Goal: Check status: Check status

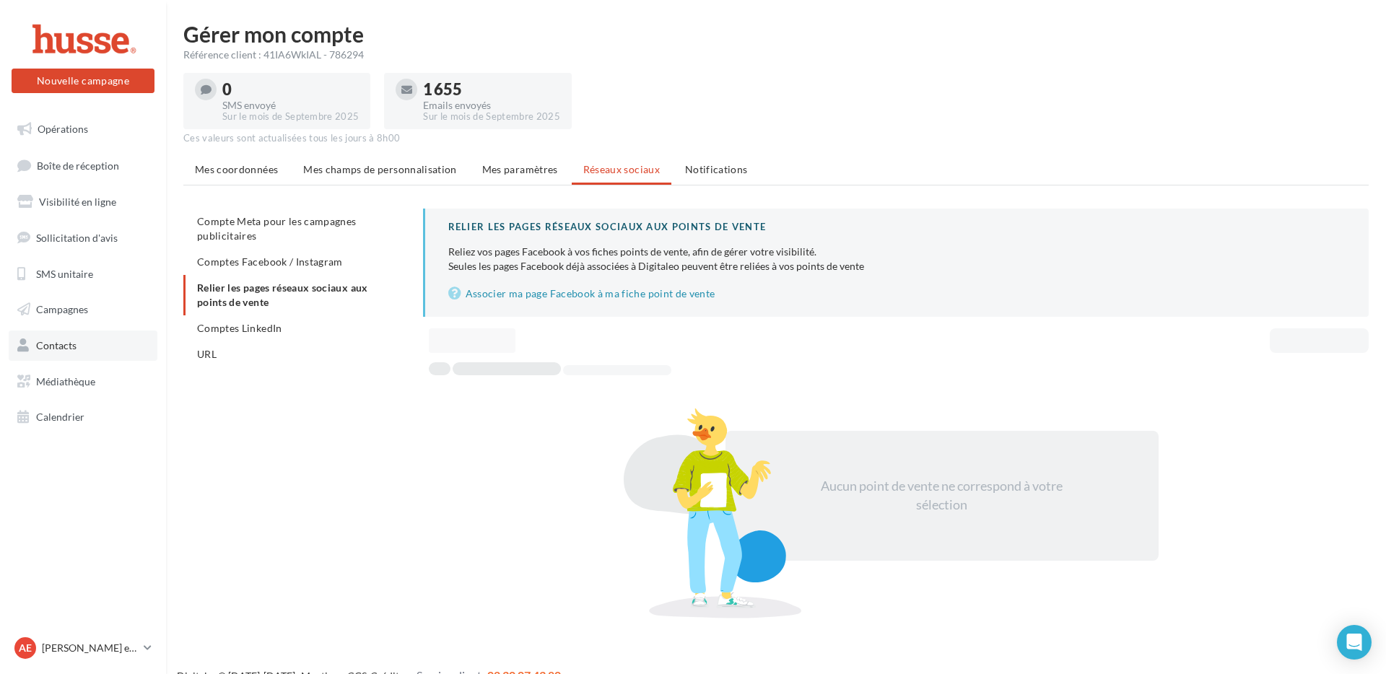
click at [95, 359] on ul "Opérations Boîte de réception Visibilité en ligne Sollicitation d'avis SMS unit…" at bounding box center [83, 273] width 155 height 330
click at [105, 353] on link "Contacts" at bounding box center [83, 346] width 149 height 30
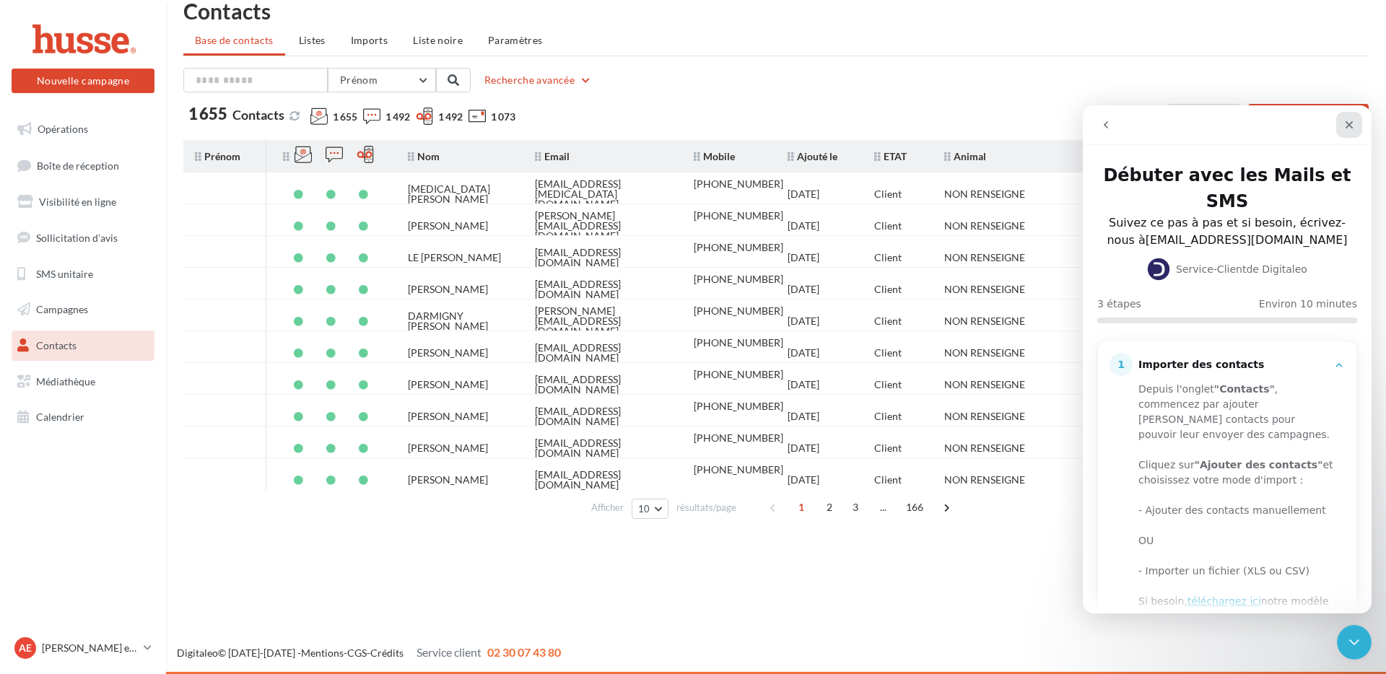
click at [1349, 126] on icon "Fermer" at bounding box center [1350, 125] width 8 height 8
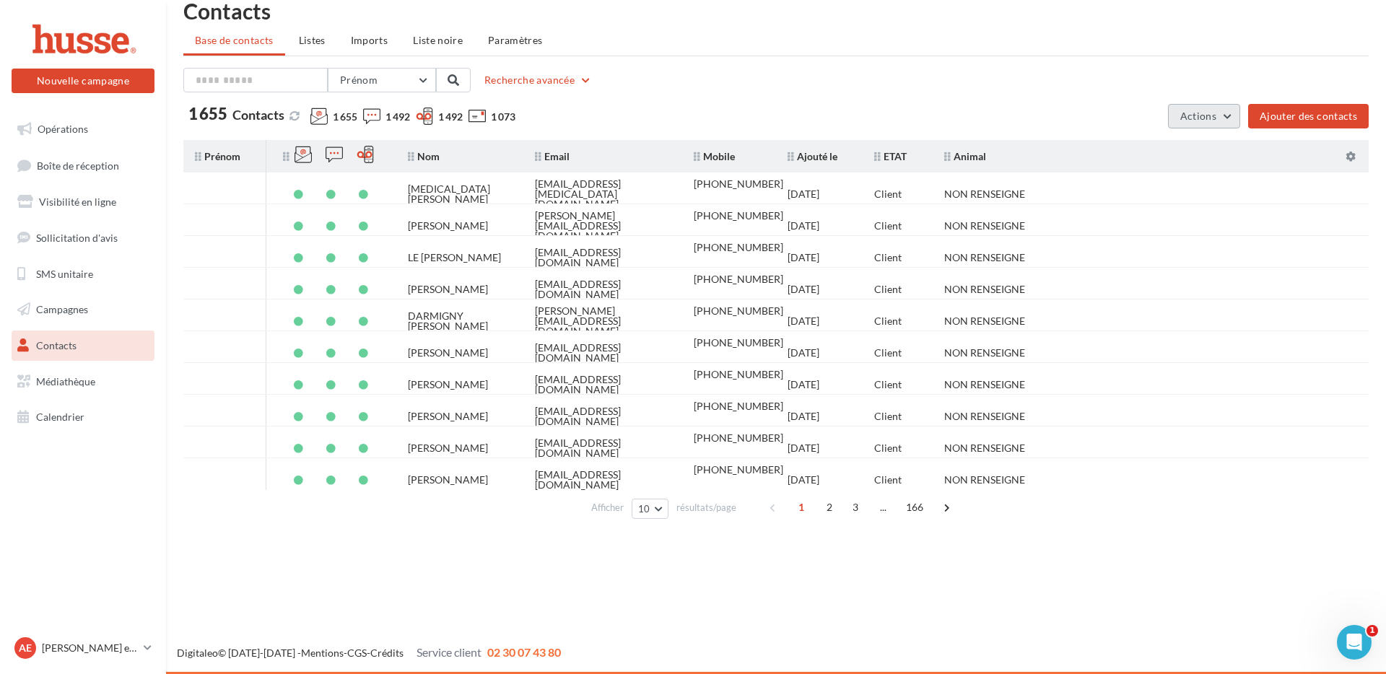
click at [1214, 122] on button "Actions" at bounding box center [1204, 116] width 72 height 25
click at [830, 61] on div "Contacts Base de contacts Listes Imports Liste noire Paramètres Prénom Prénom N…" at bounding box center [776, 262] width 1220 height 525
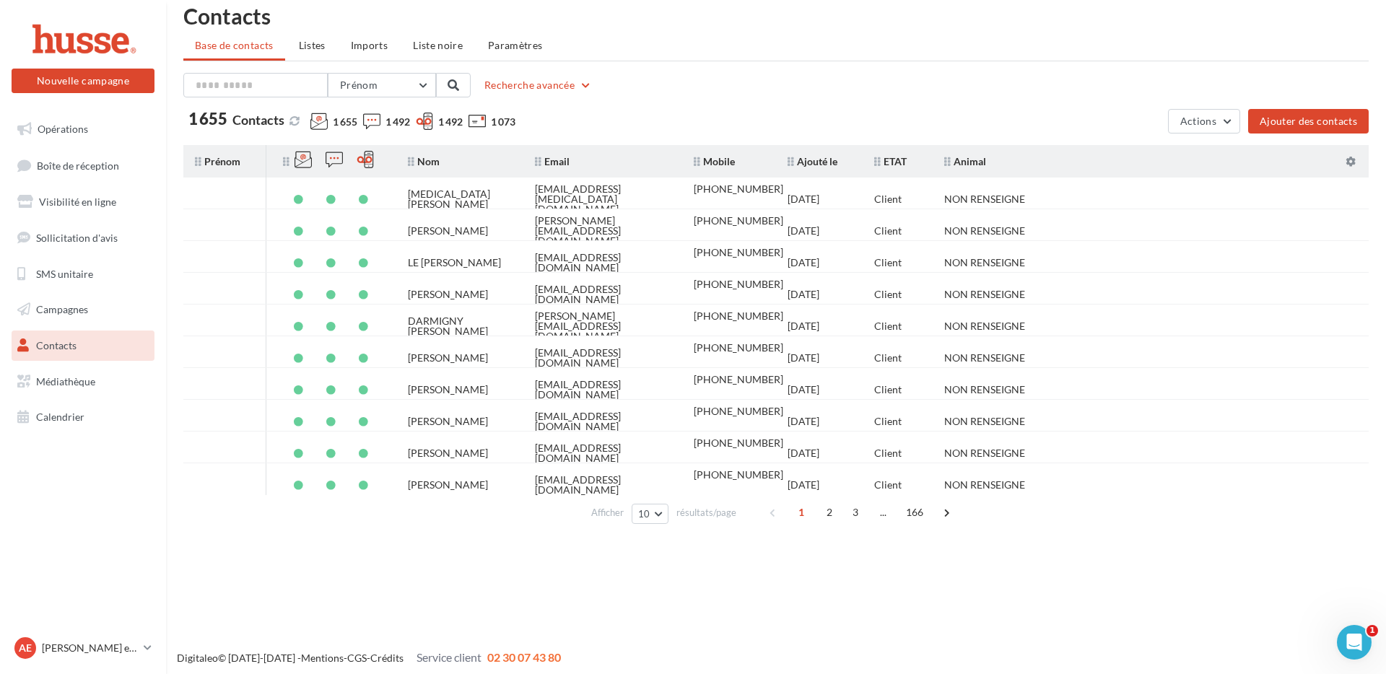
scroll to position [23, 0]
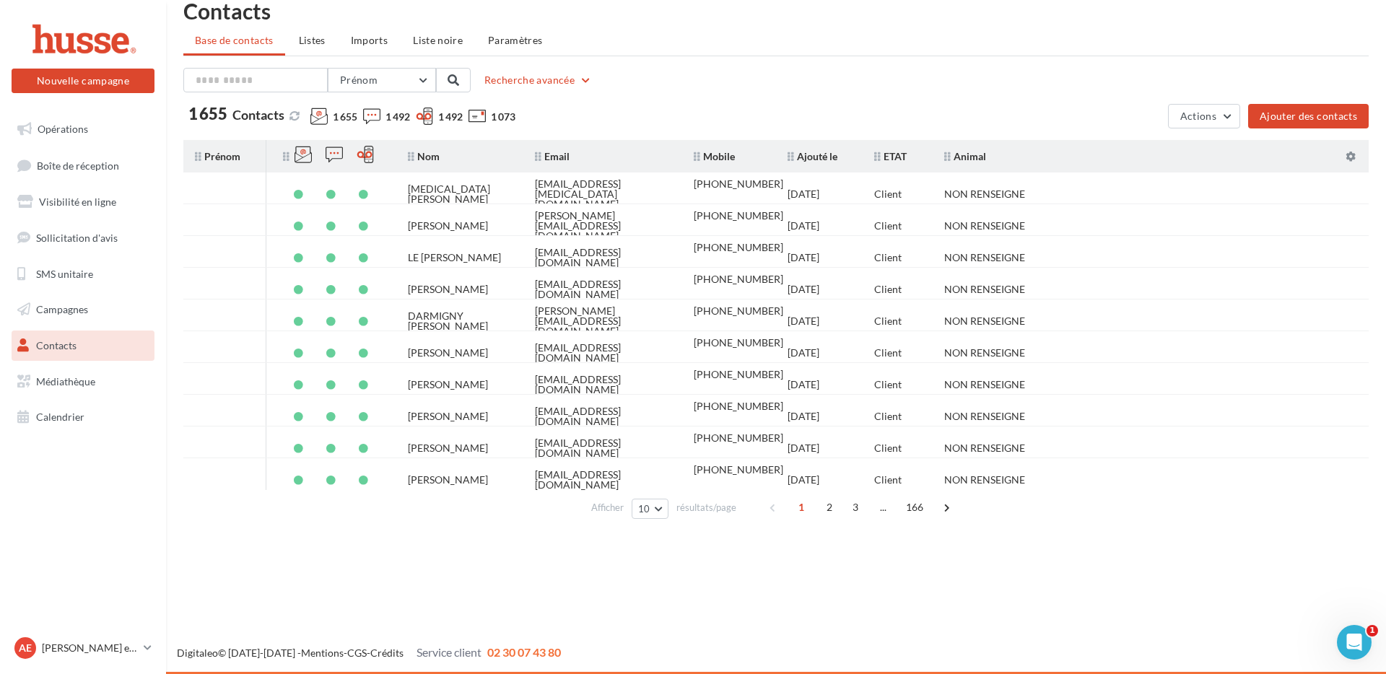
click at [613, 118] on div "1 655 Contacts 1 655 1 492 1 492 1 073" at bounding box center [672, 119] width 979 height 26
drag, startPoint x: 76, startPoint y: 308, endPoint x: 88, endPoint y: 308, distance: 12.3
click at [77, 309] on span "Campagnes" at bounding box center [62, 309] width 52 height 12
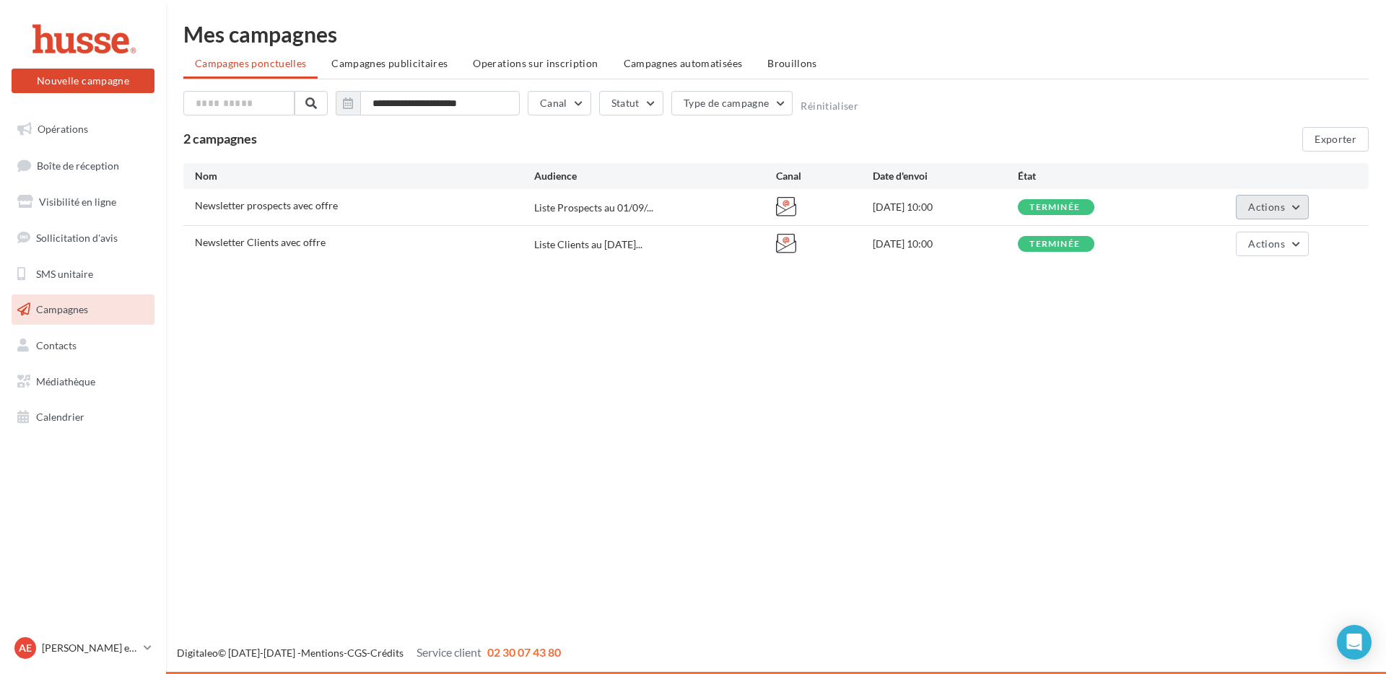
click at [1266, 209] on span "Actions" at bounding box center [1266, 207] width 36 height 12
click at [715, 297] on div "Nouvelle campagne Nouvelle campagne Opérations Boîte de réception Visibilité en…" at bounding box center [693, 337] width 1386 height 674
click at [1290, 212] on button "Actions" at bounding box center [1272, 207] width 72 height 25
click at [1199, 245] on button "Voir les résultats" at bounding box center [1211, 241] width 196 height 38
click at [791, 212] on icon at bounding box center [786, 206] width 20 height 20
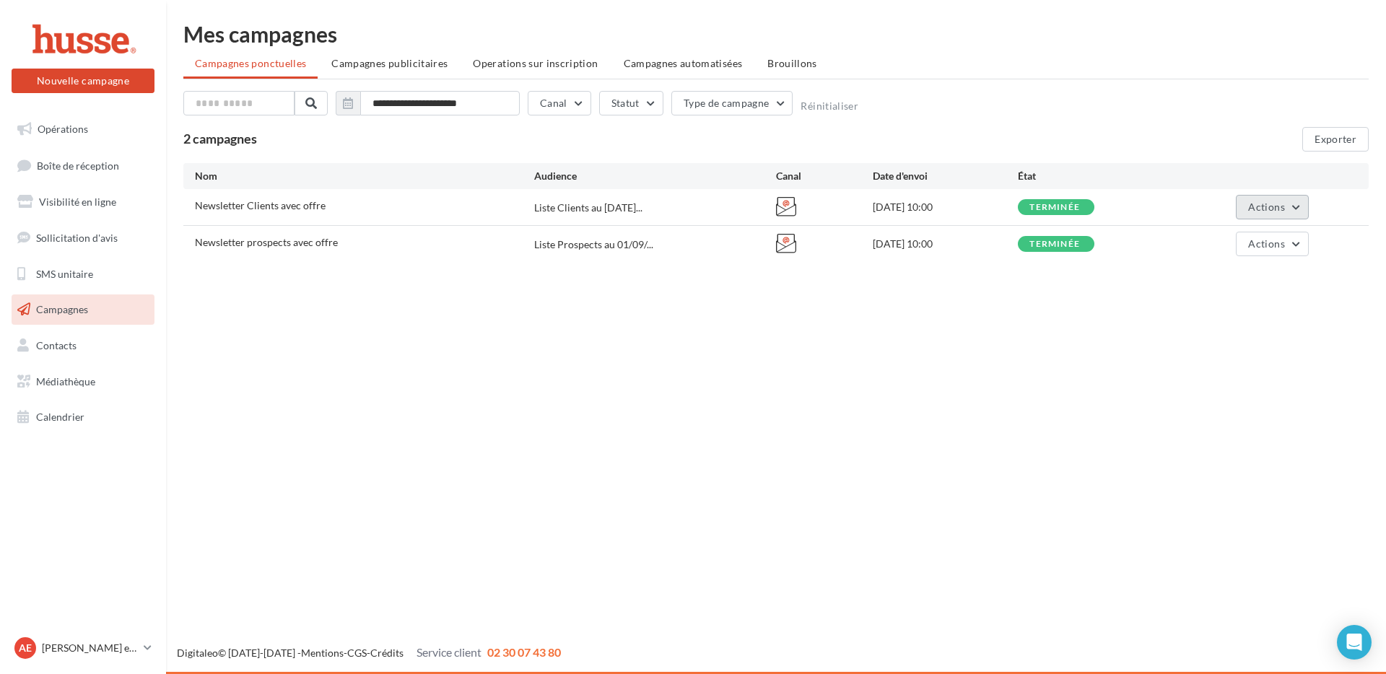
click at [1271, 207] on span "Actions" at bounding box center [1266, 207] width 36 height 12
click at [1207, 243] on button "Voir les résultats" at bounding box center [1211, 241] width 196 height 38
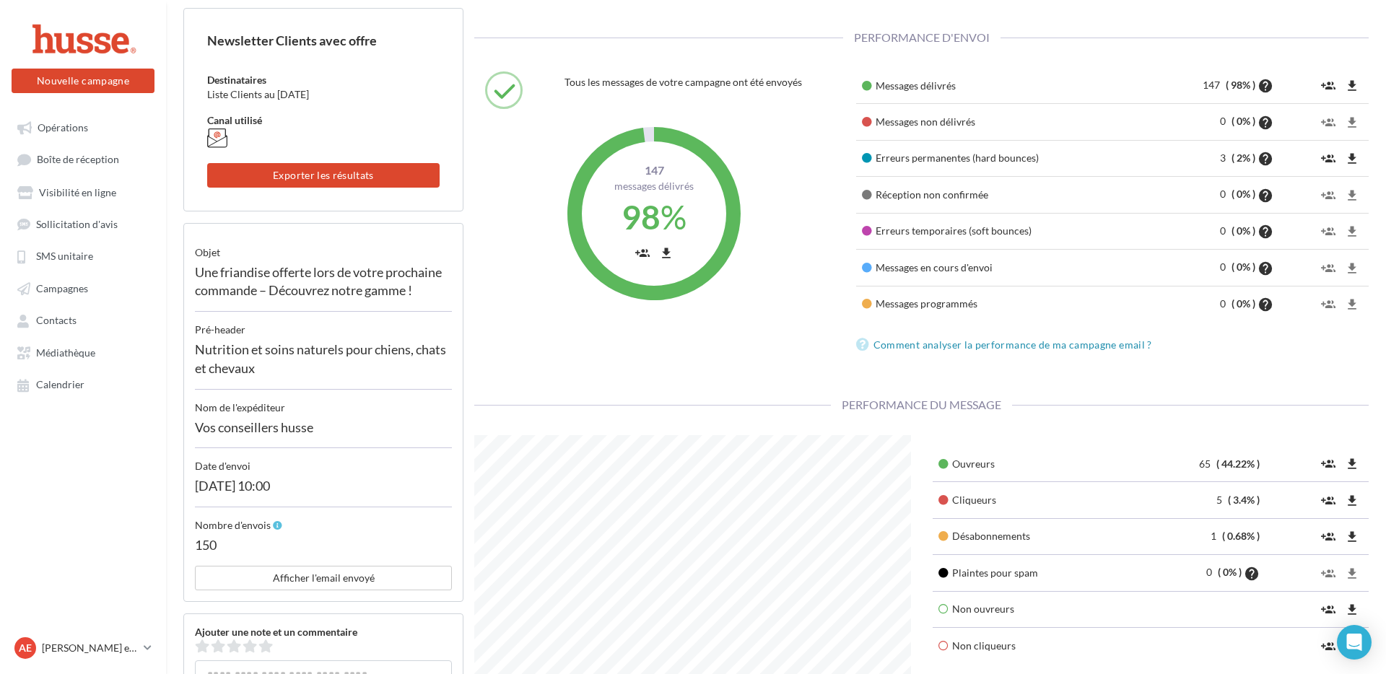
scroll to position [97, 0]
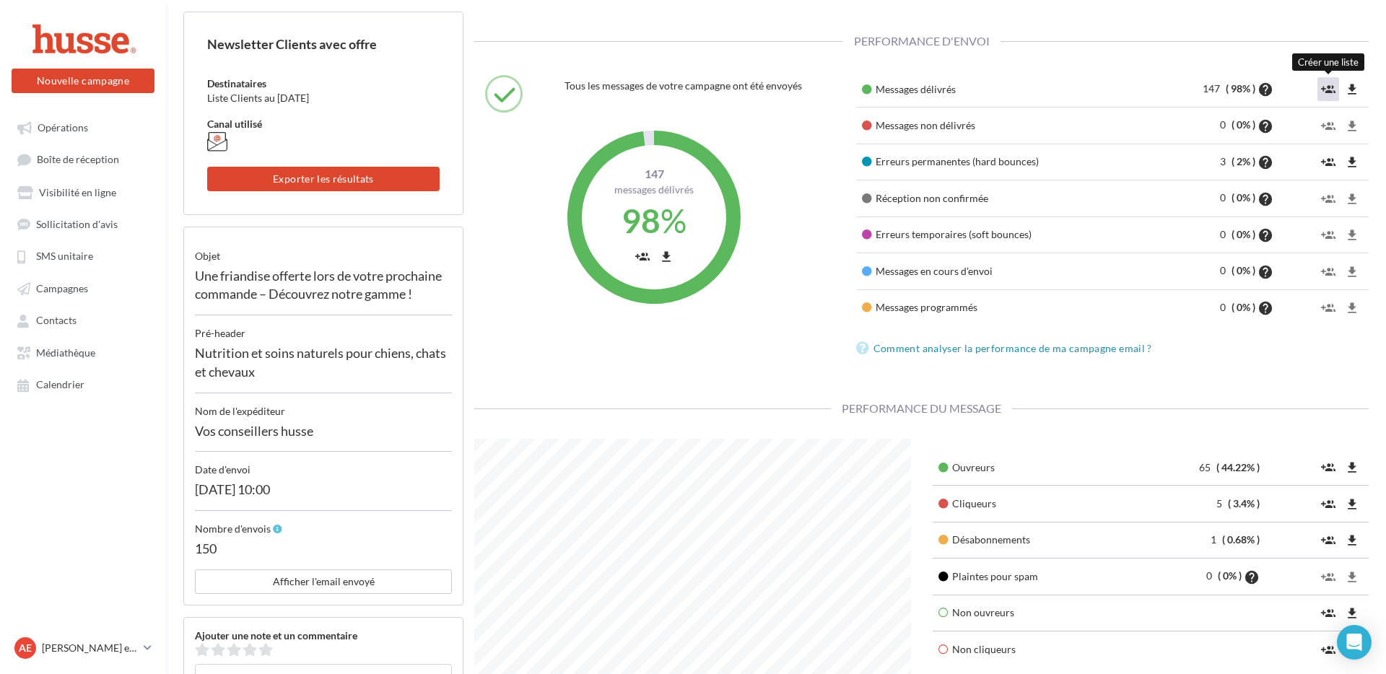
click at [1332, 90] on icon "group_add" at bounding box center [1328, 89] width 14 height 14
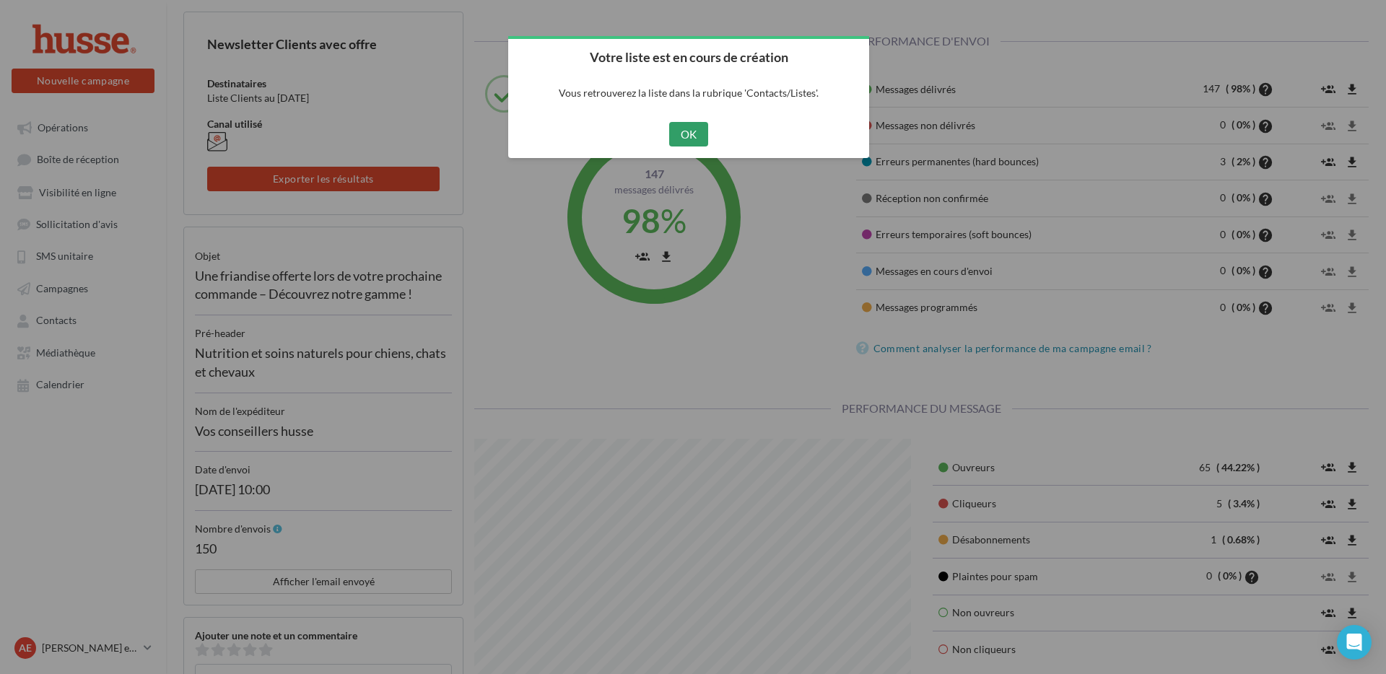
drag, startPoint x: 703, startPoint y: 129, endPoint x: 794, endPoint y: 129, distance: 90.3
click at [703, 129] on button "OK" at bounding box center [689, 134] width 40 height 25
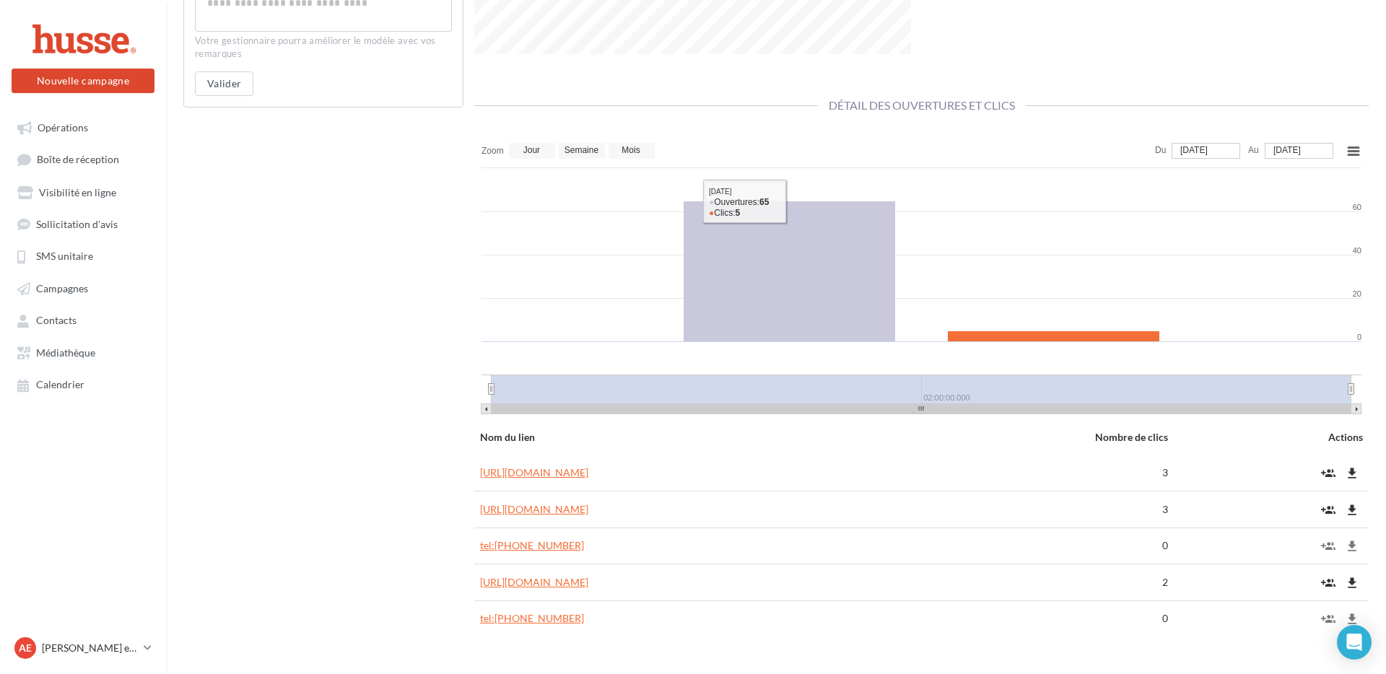
scroll to position [810, 0]
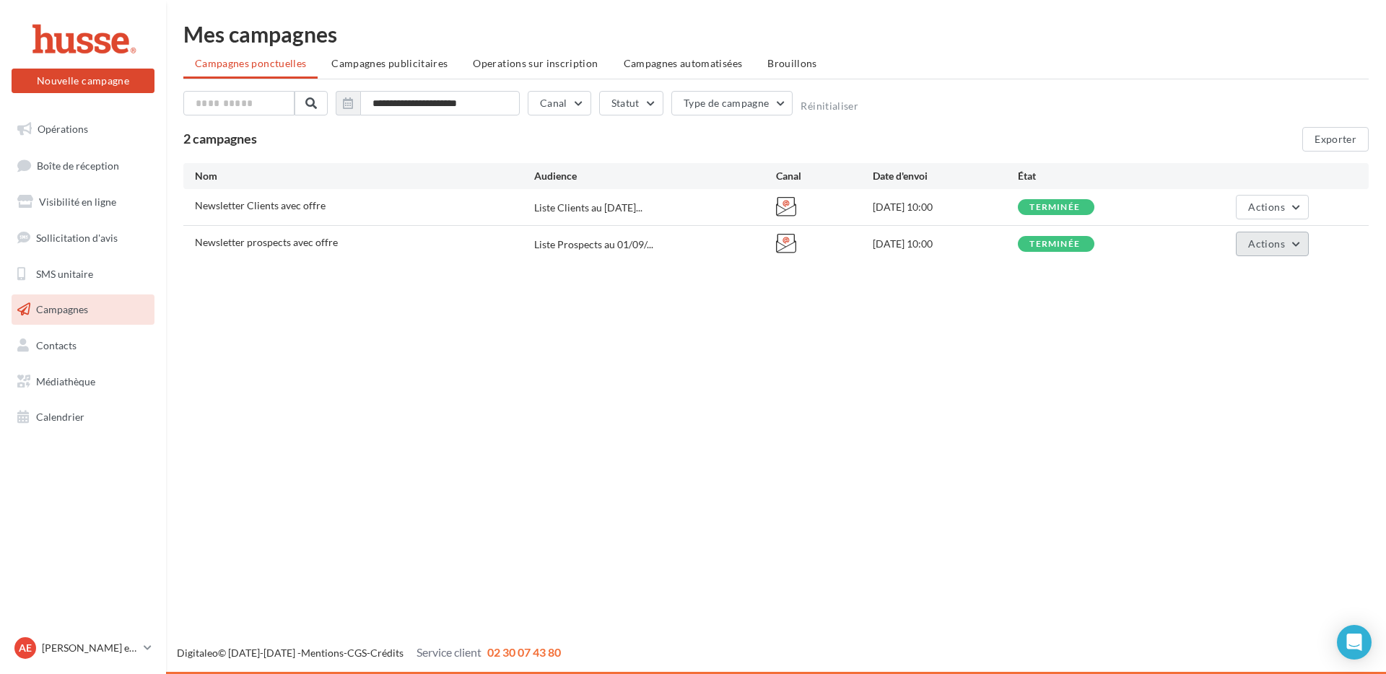
click at [1277, 251] on button "Actions" at bounding box center [1272, 244] width 72 height 25
click at [1231, 271] on button "Voir les résultats" at bounding box center [1211, 278] width 196 height 38
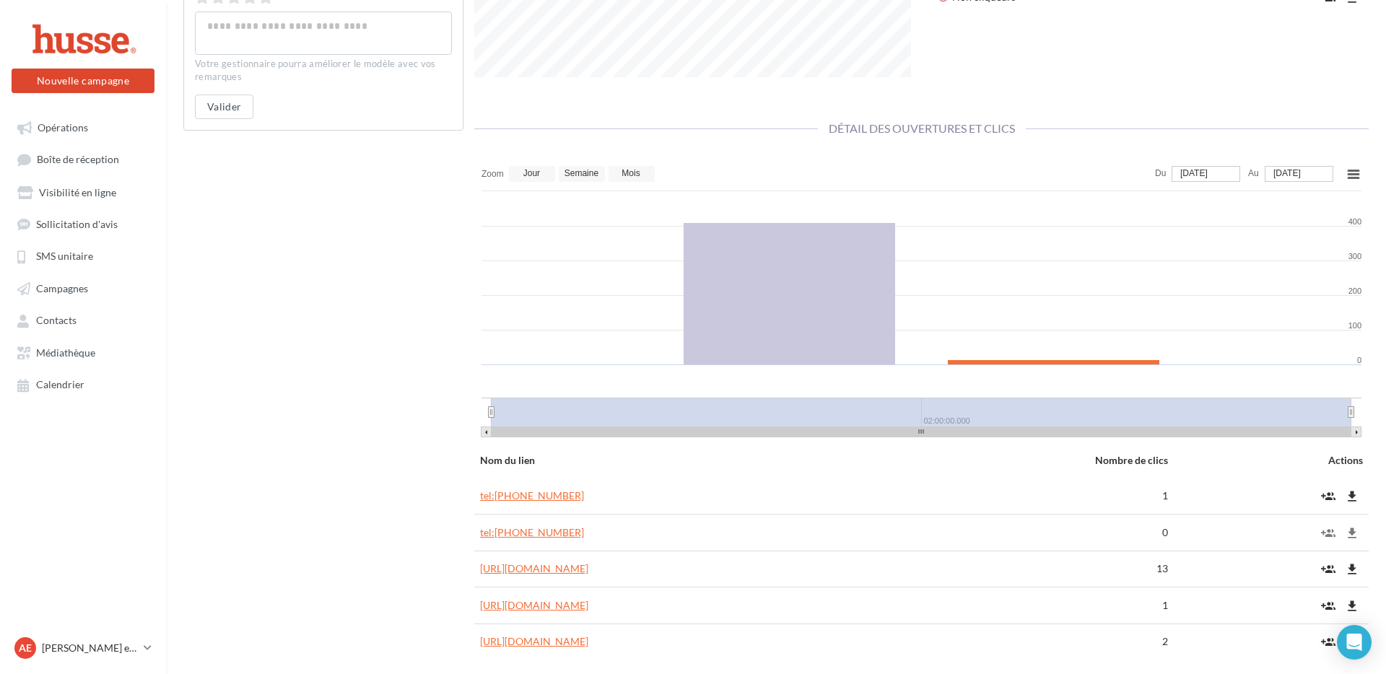
scroll to position [810, 0]
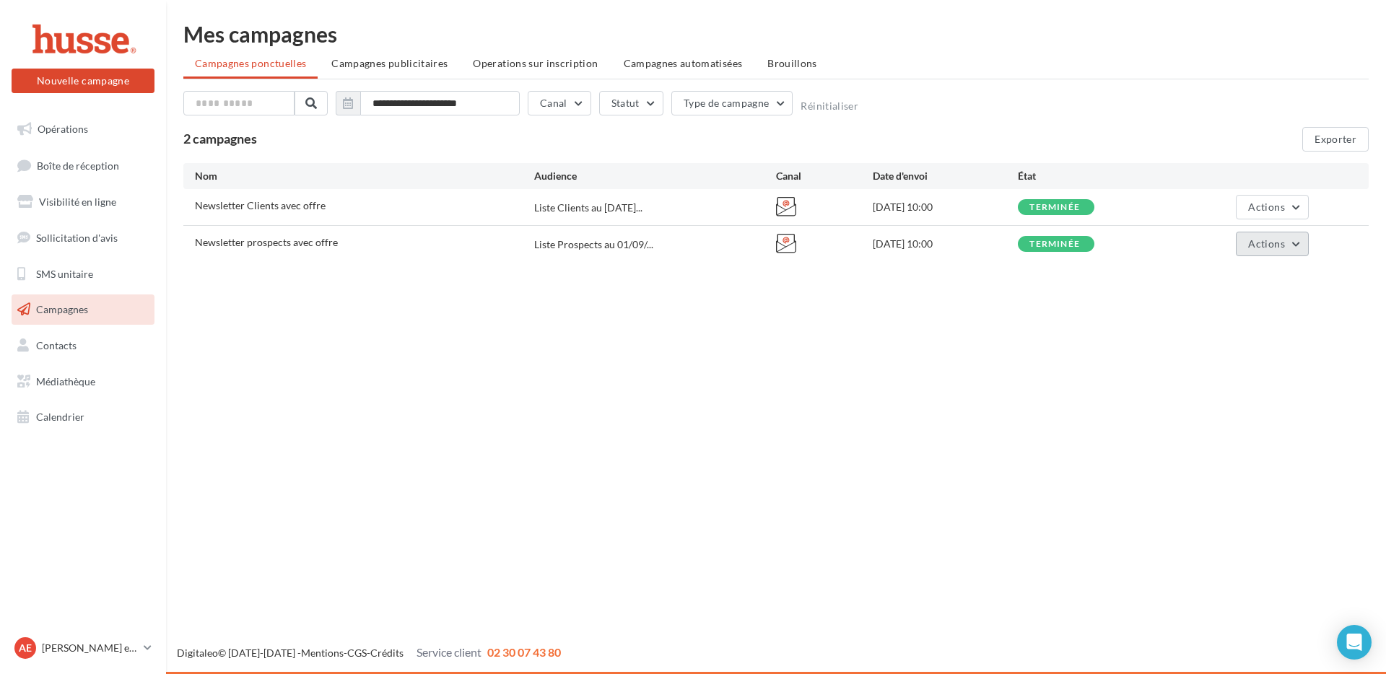
click at [1271, 252] on button "Actions" at bounding box center [1272, 244] width 72 height 25
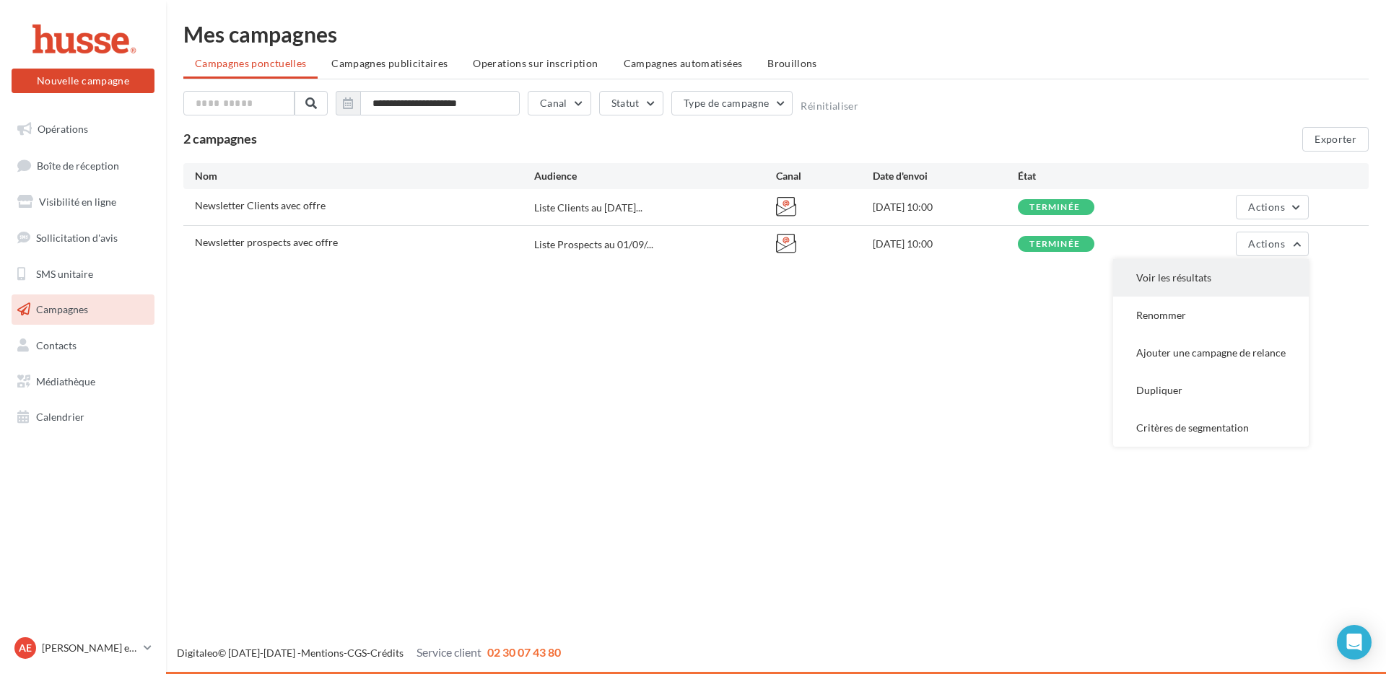
click at [1227, 281] on button "Voir les résultats" at bounding box center [1211, 278] width 196 height 38
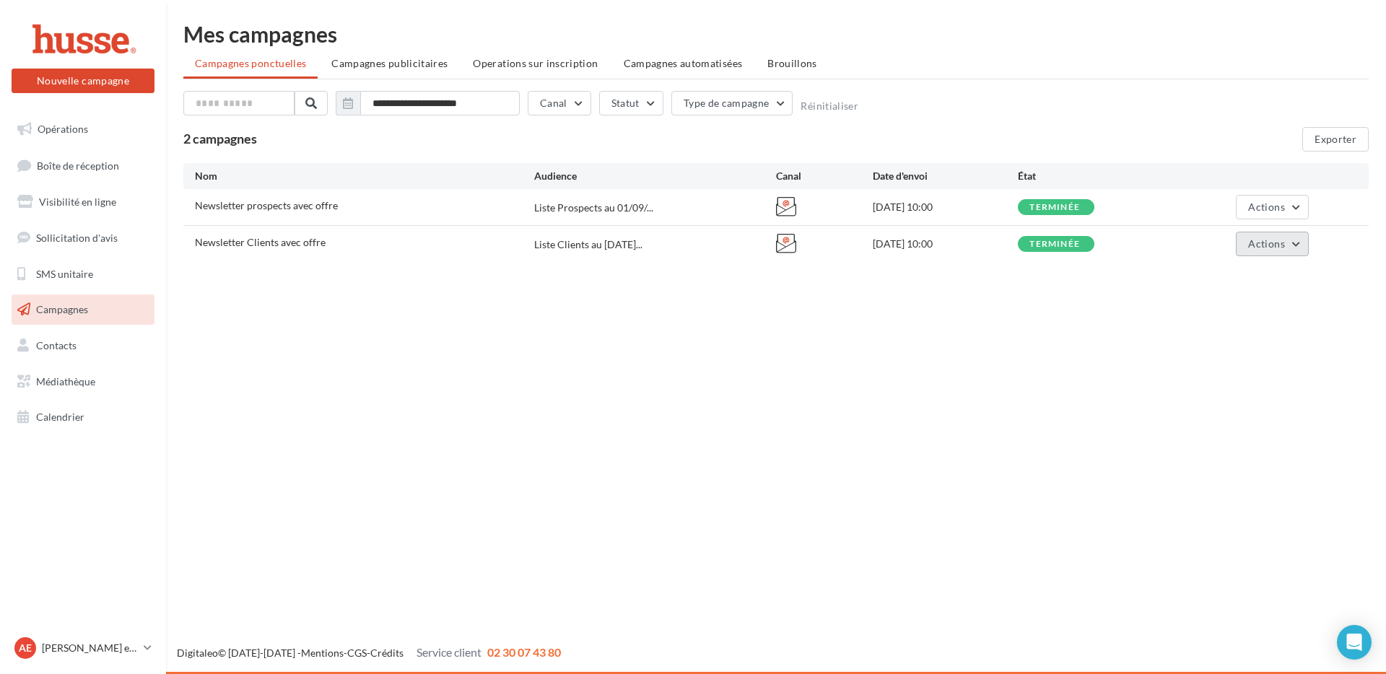
click at [1264, 248] on span "Actions" at bounding box center [1266, 244] width 36 height 12
click at [1265, 203] on span "Actions" at bounding box center [1266, 207] width 36 height 12
click at [1189, 240] on button "Voir les résultats" at bounding box center [1211, 241] width 196 height 38
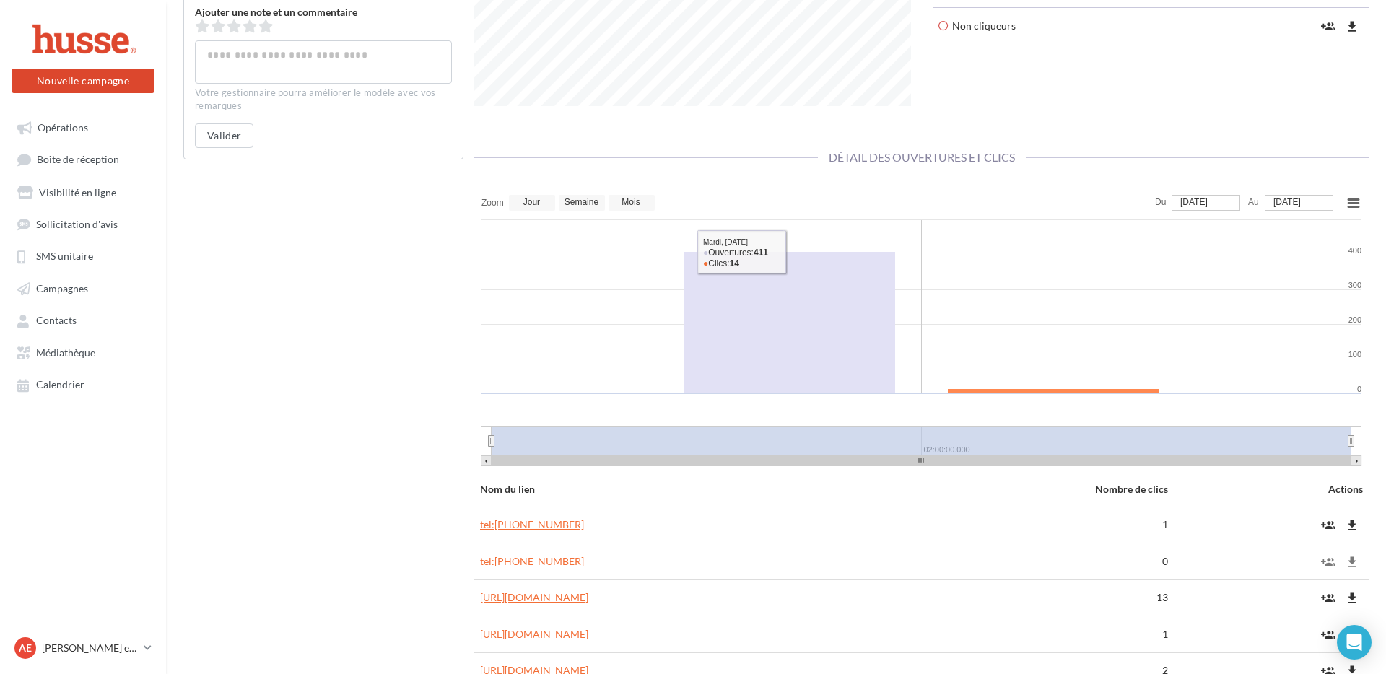
scroll to position [810, 0]
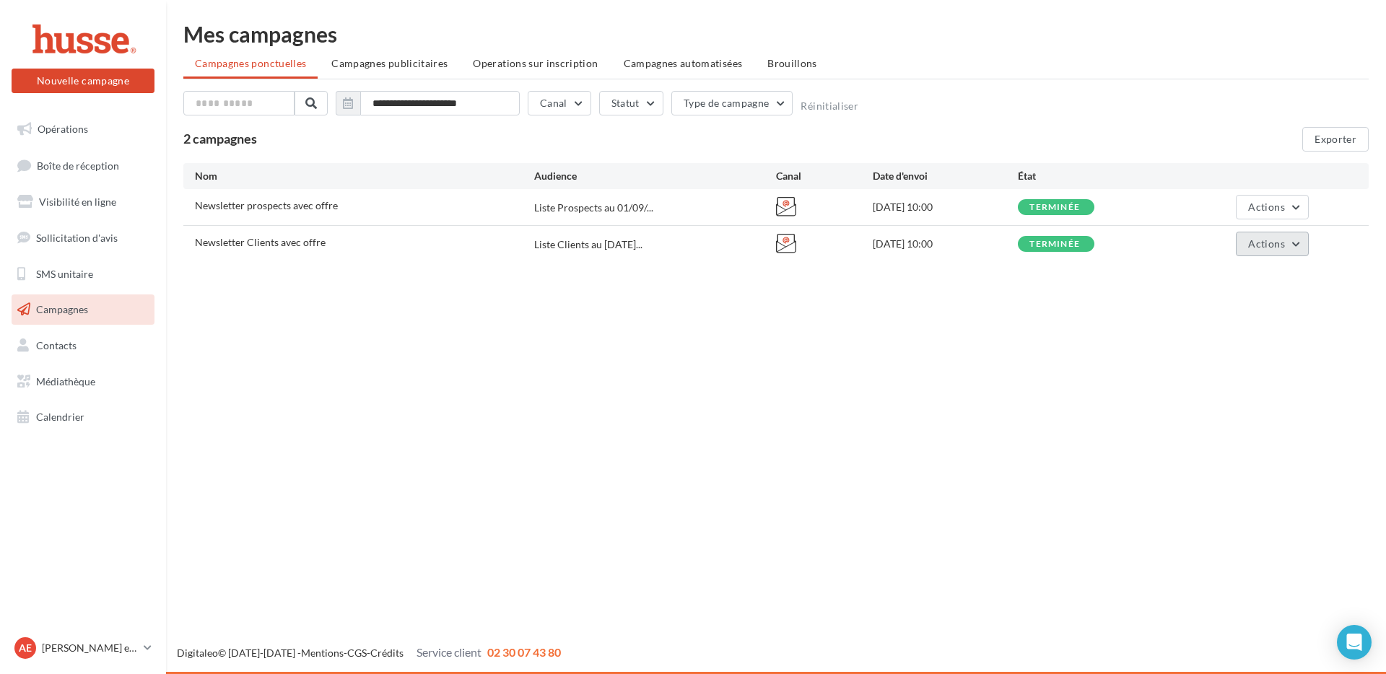
click at [1292, 243] on button "Actions" at bounding box center [1272, 244] width 72 height 25
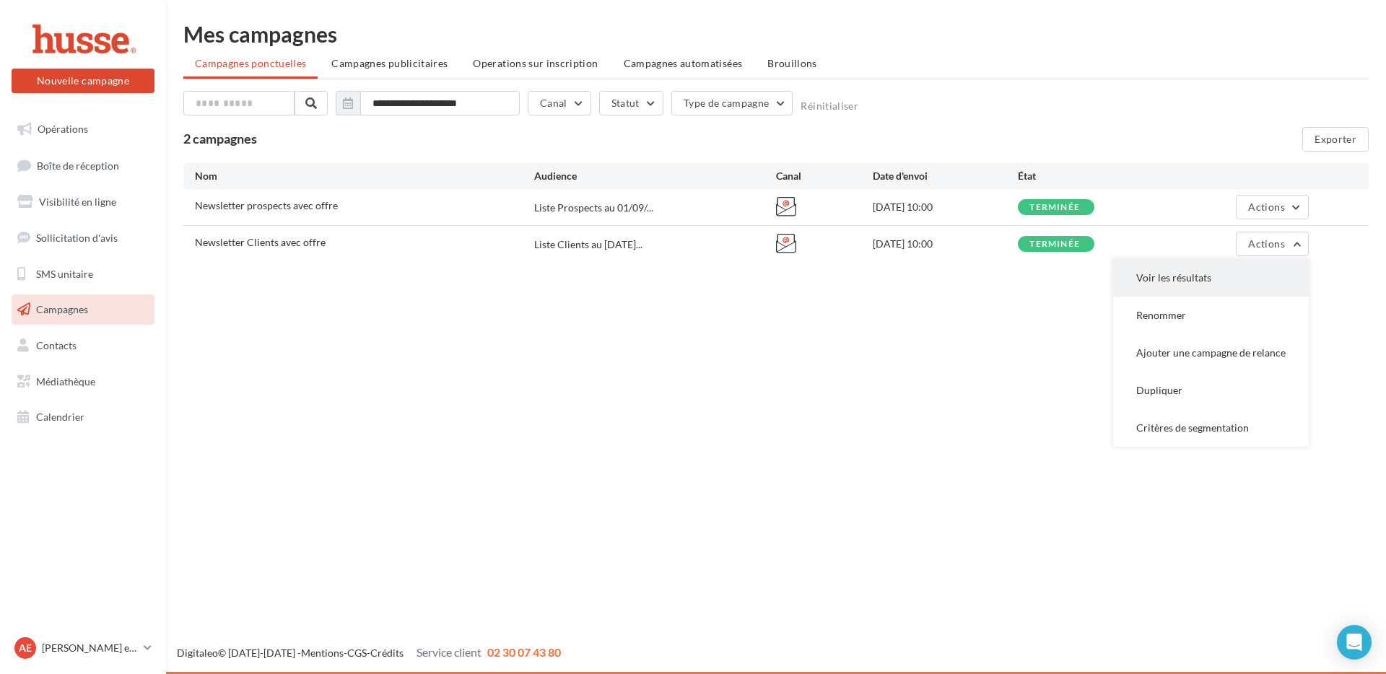
click at [1236, 274] on button "Voir les résultats" at bounding box center [1211, 278] width 196 height 38
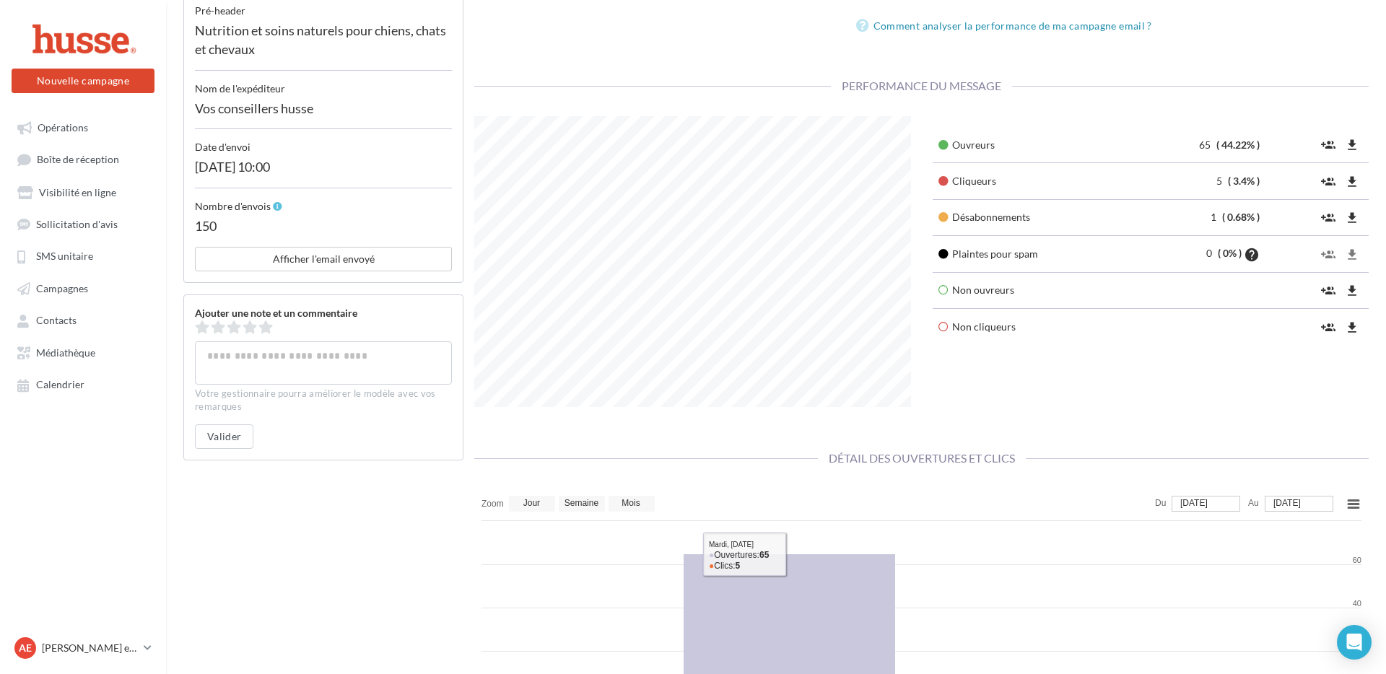
scroll to position [420, 0]
click at [1336, 181] on button "group_add" at bounding box center [1329, 180] width 22 height 24
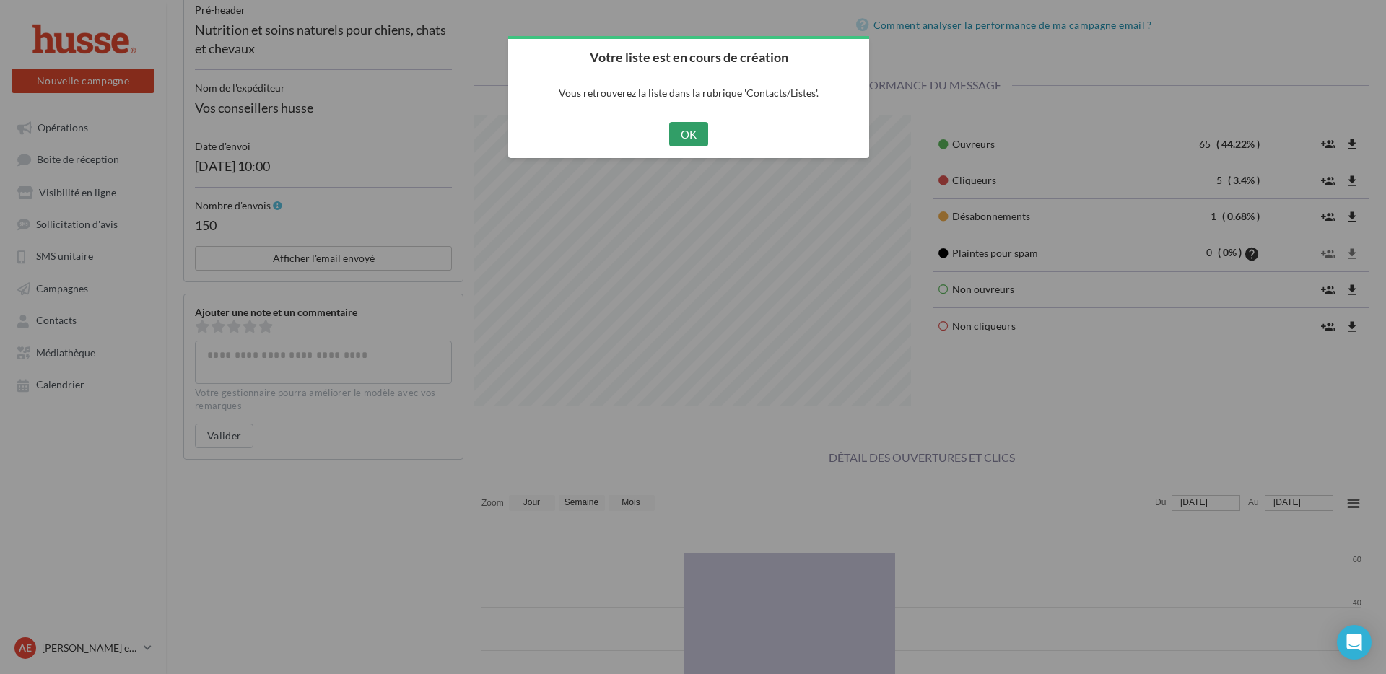
click at [692, 129] on button "OK" at bounding box center [689, 134] width 40 height 25
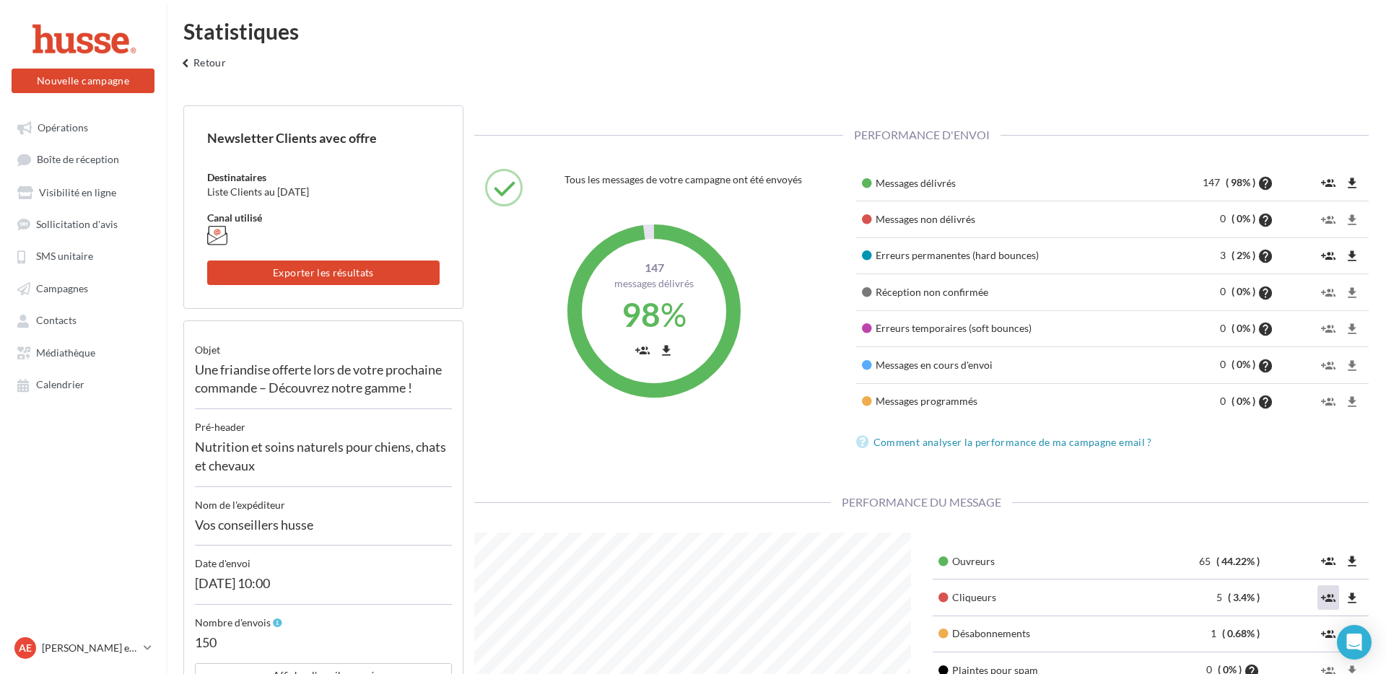
scroll to position [0, 0]
